Goal: Use online tool/utility: Utilize a website feature to perform a specific function

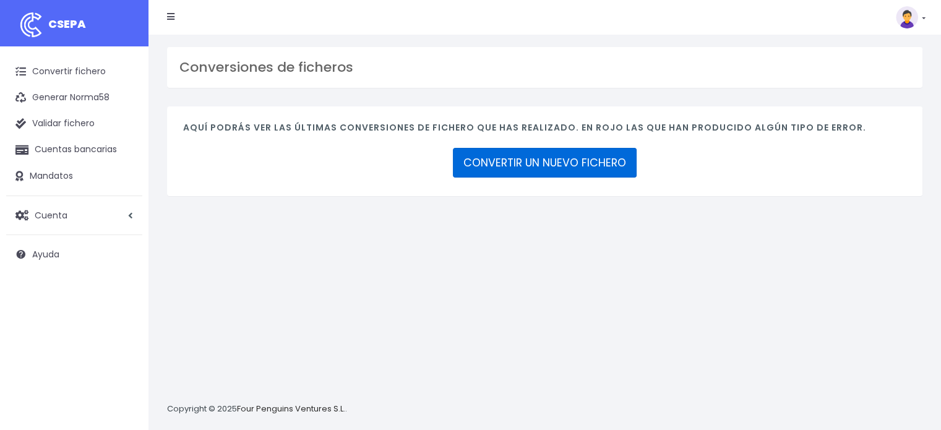
click at [556, 162] on link "CONVERTIR UN NUEVO FICHERO" at bounding box center [545, 163] width 184 height 30
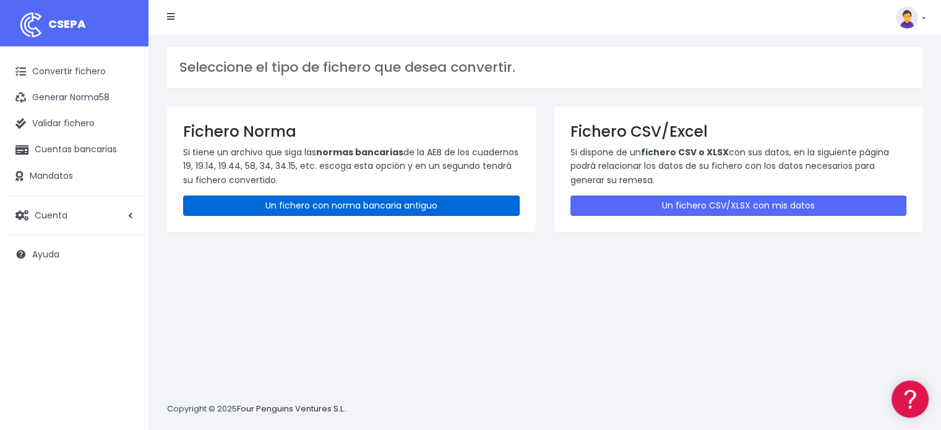
click at [337, 202] on link "Un fichero con norma bancaria antiguo" at bounding box center [351, 206] width 337 height 20
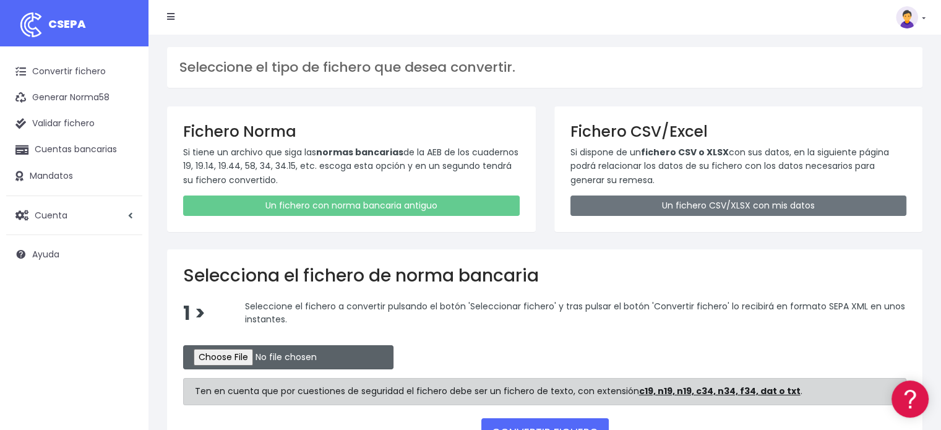
click at [262, 357] on input "file" at bounding box center [288, 357] width 210 height 24
type input "C:\fakepath\REM 2339.TXT"
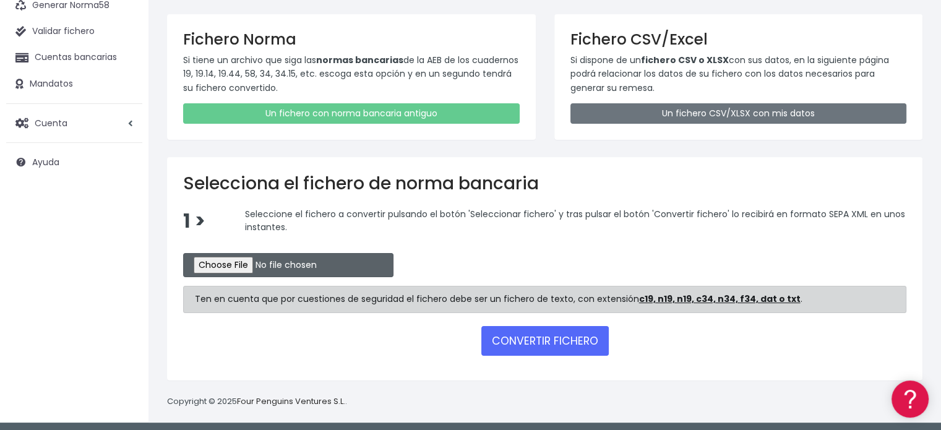
scroll to position [94, 0]
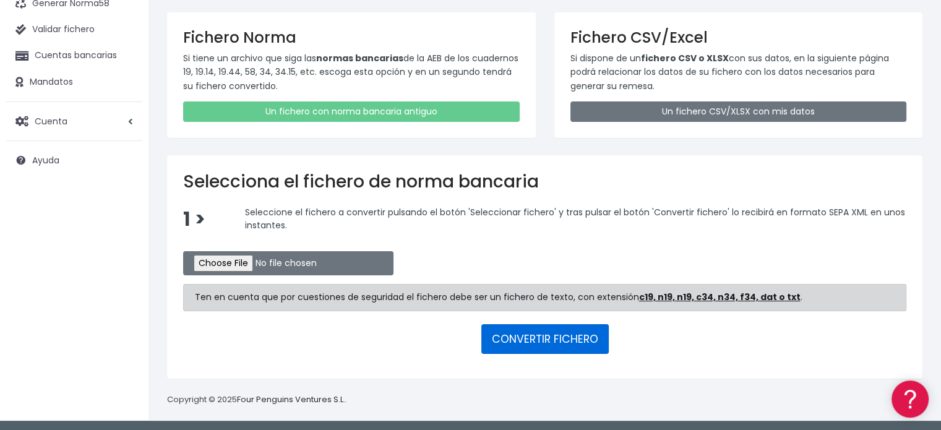
click at [545, 340] on button "CONVERTIR FICHERO" at bounding box center [546, 339] width 128 height 30
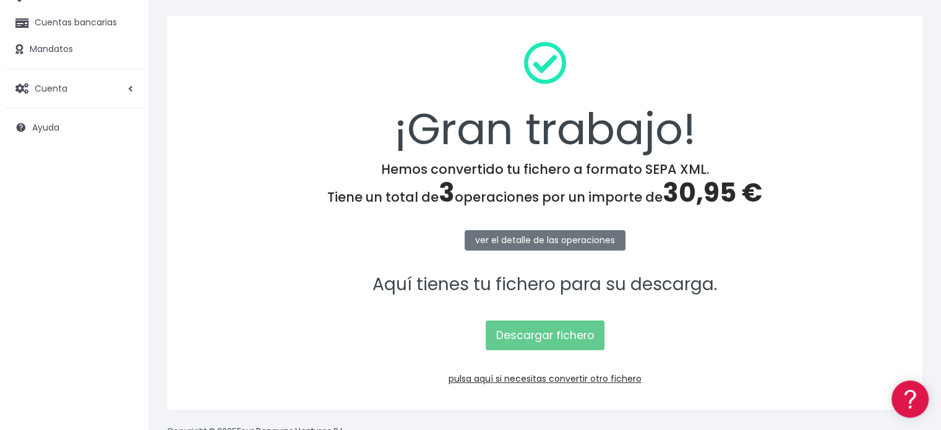
scroll to position [160, 0]
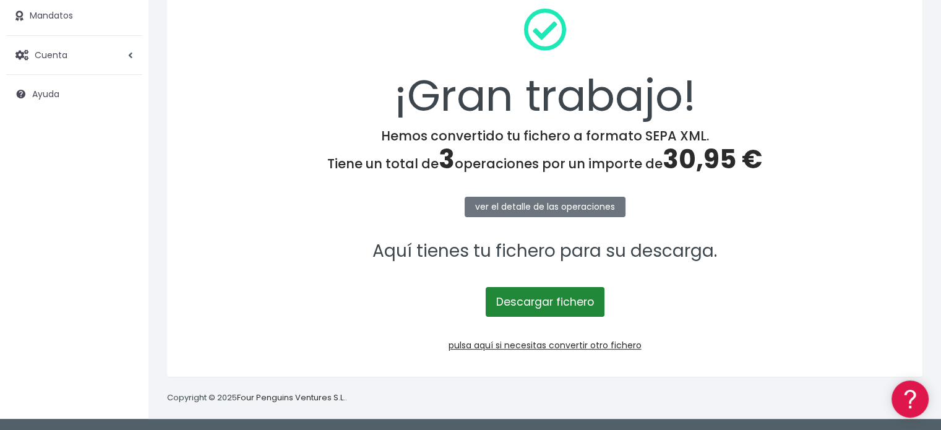
click at [569, 301] on link "Descargar fichero" at bounding box center [545, 302] width 119 height 30
click at [251, 81] on div "¡Gran trabajo!" at bounding box center [545, 63] width 724 height 130
